Goal: Entertainment & Leisure: Consume media (video, audio)

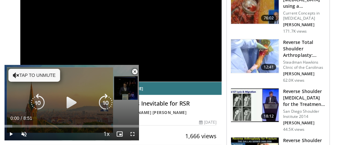
scroll to position [8, 0]
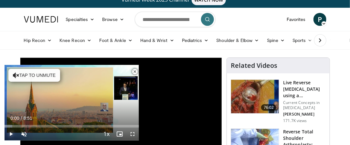
click at [13, 133] on span "Video Player" at bounding box center [11, 134] width 13 height 13
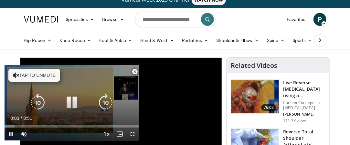
click at [38, 76] on button "Tap to unmute" at bounding box center [34, 75] width 52 height 13
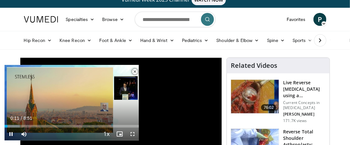
click at [134, 72] on span "Video Player" at bounding box center [134, 71] width 13 height 13
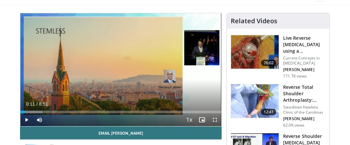
scroll to position [51, 0]
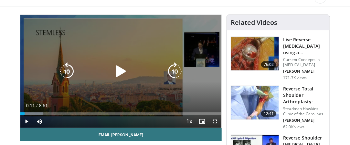
click at [122, 75] on icon "Video Player" at bounding box center [121, 71] width 18 height 18
click at [116, 68] on icon "Video Player" at bounding box center [121, 71] width 18 height 18
click at [120, 68] on icon "Video Player" at bounding box center [121, 71] width 18 height 18
click at [121, 70] on icon "Video Player" at bounding box center [121, 71] width 18 height 18
click at [118, 70] on icon "Video Player" at bounding box center [121, 71] width 18 height 18
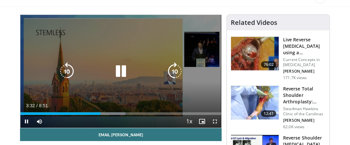
click at [119, 70] on icon "Video Player" at bounding box center [121, 71] width 18 height 18
click at [118, 68] on icon "Video Player" at bounding box center [121, 71] width 18 height 18
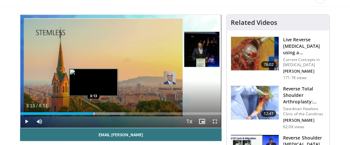
click at [94, 112] on div "Progress Bar" at bounding box center [94, 113] width 1 height 3
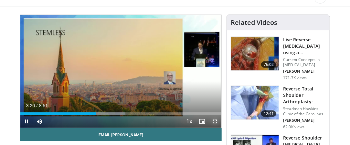
drag, startPoint x: 217, startPoint y: 121, endPoint x: 217, endPoint y: 161, distance: 39.1
click at [217, 121] on span "Video Player" at bounding box center [214, 121] width 13 height 13
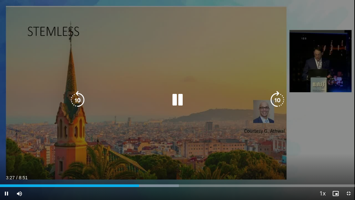
click at [181, 102] on icon "Video Player" at bounding box center [177, 100] width 18 height 18
click at [175, 101] on icon "Video Player" at bounding box center [177, 100] width 18 height 18
click at [179, 98] on icon "Video Player" at bounding box center [177, 100] width 18 height 18
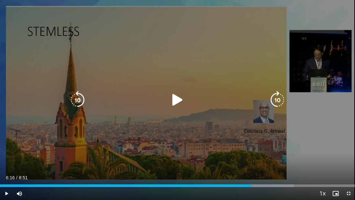
click at [176, 100] on icon "Video Player" at bounding box center [177, 100] width 18 height 18
click at [178, 103] on icon "Video Player" at bounding box center [177, 100] width 18 height 18
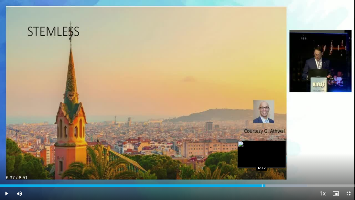
click at [262, 145] on div "Progress Bar" at bounding box center [262, 185] width 1 height 3
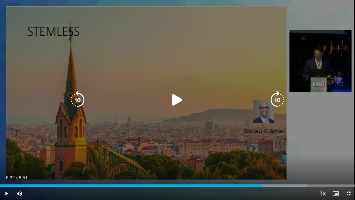
click at [177, 100] on icon "Video Player" at bounding box center [177, 100] width 18 height 18
click at [178, 101] on icon "Video Player" at bounding box center [177, 100] width 18 height 18
